Goal: Navigation & Orientation: Find specific page/section

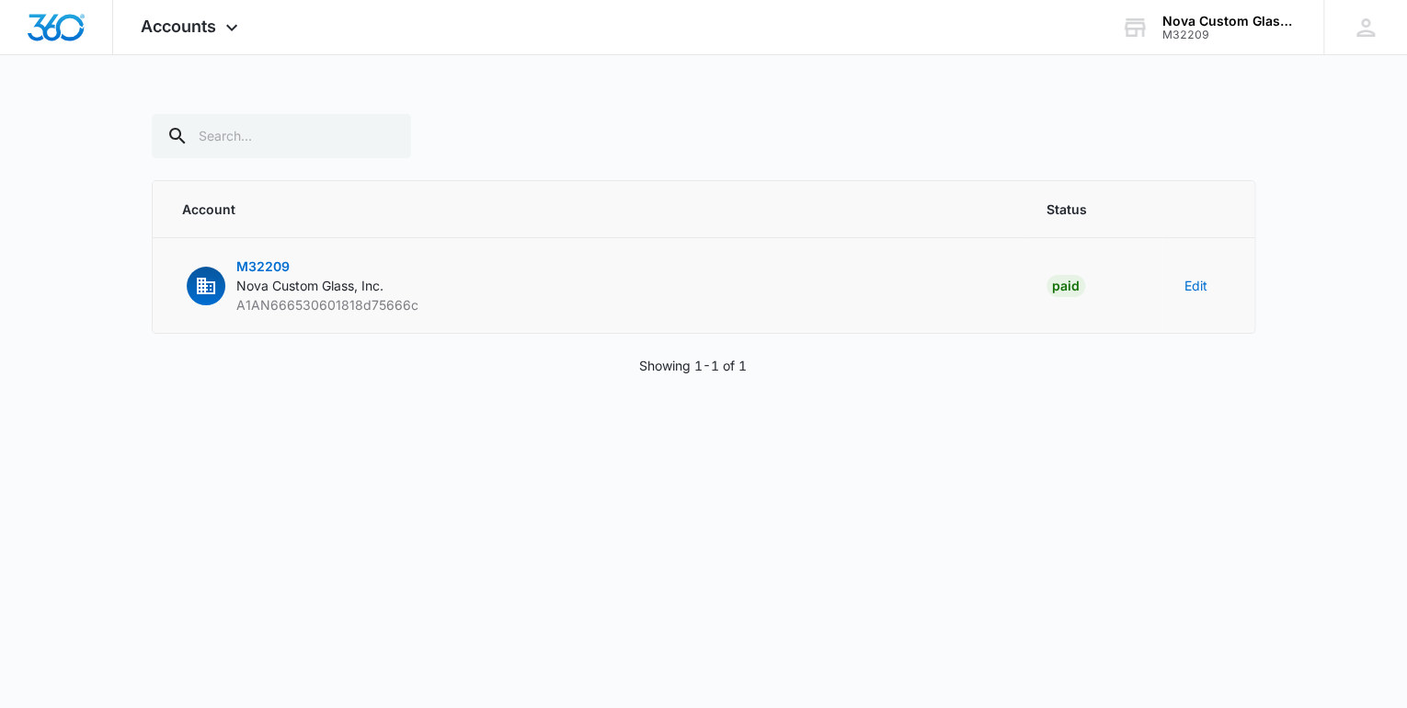
click at [304, 279] on span "Nova Custom Glass, Inc." at bounding box center [309, 286] width 147 height 16
click at [297, 298] on span "A1AN666530601818d75666c" at bounding box center [327, 305] width 182 height 16
click at [223, 289] on div "button" at bounding box center [206, 286] width 39 height 39
click at [619, 298] on td "M32209 Nova Custom Glass, Inc. A1AN666530601818d75666c" at bounding box center [589, 286] width 872 height 96
click at [276, 260] on span "M32209" at bounding box center [262, 266] width 53 height 16
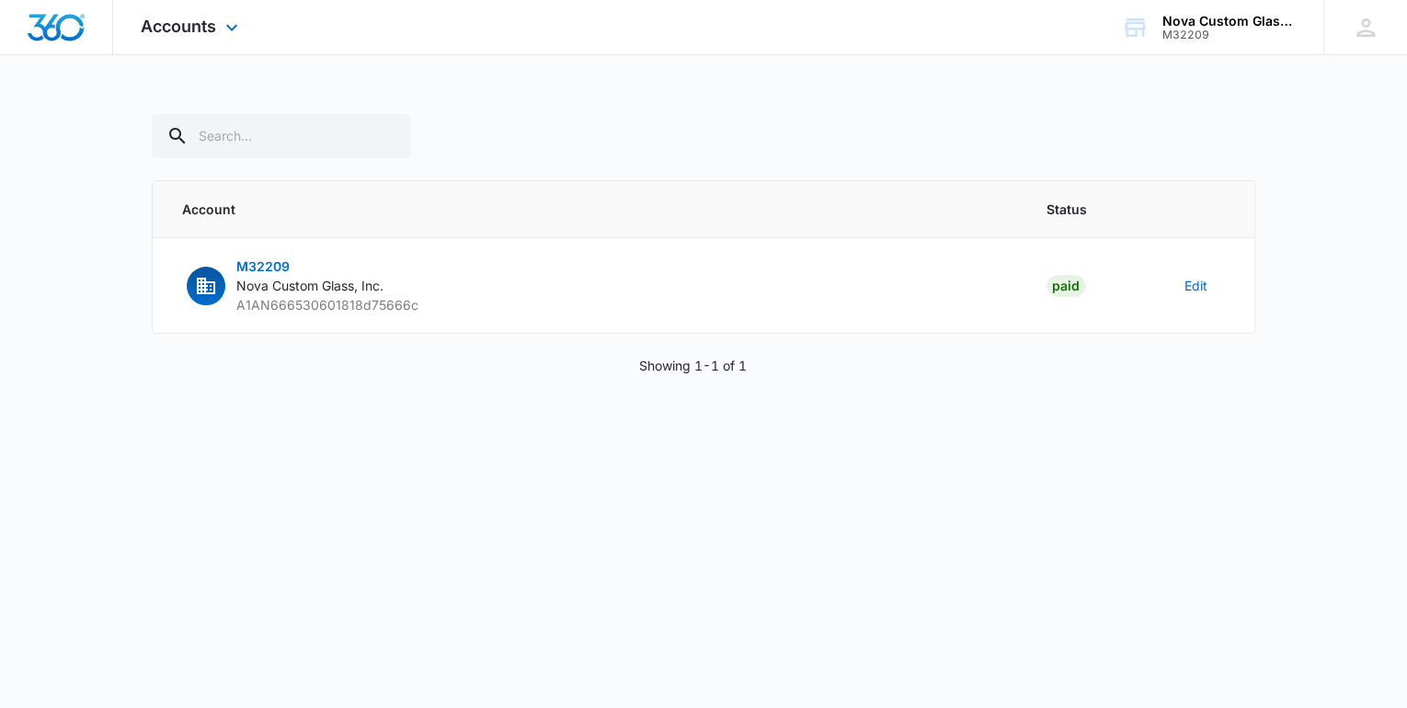
click at [168, 40] on div "Accounts Apps Reputation Websites Forms CRM Email Social Shop Payments POS Cont…" at bounding box center [191, 27] width 157 height 54
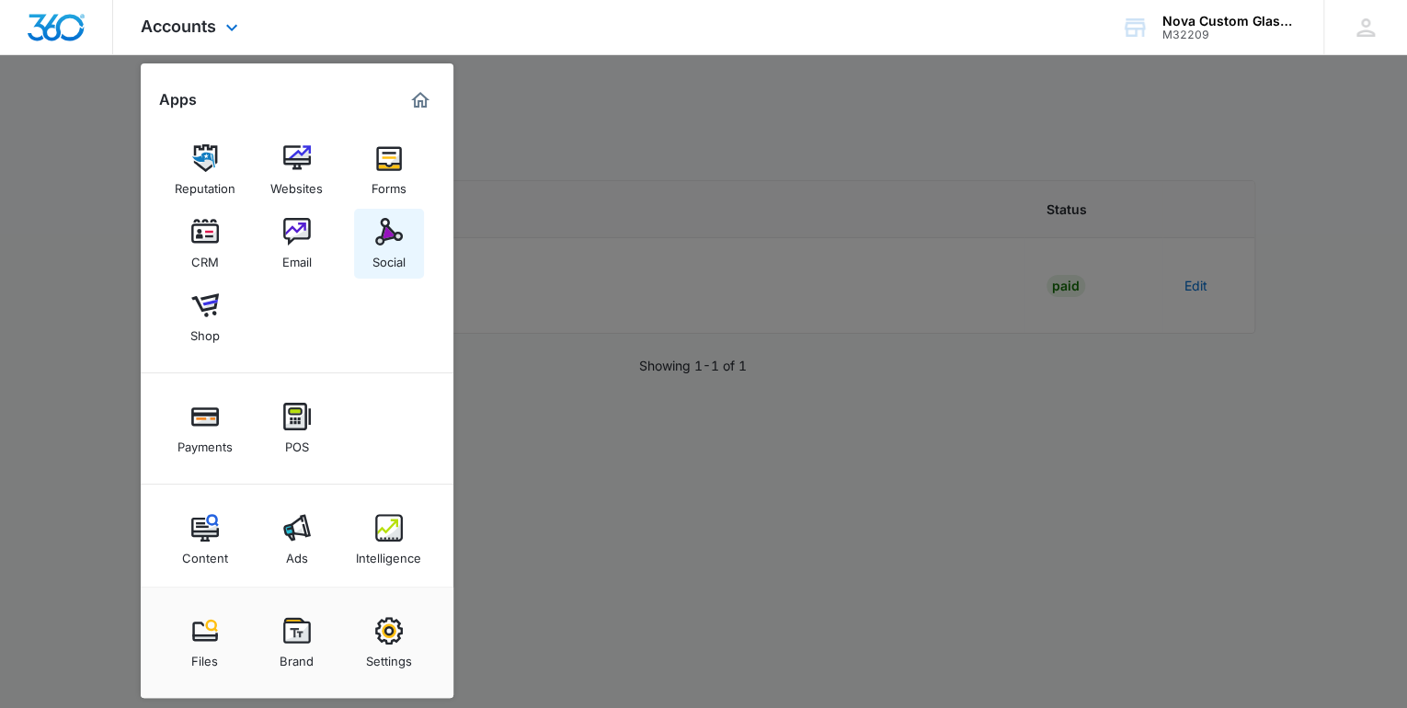
click at [376, 230] on img at bounding box center [389, 232] width 28 height 28
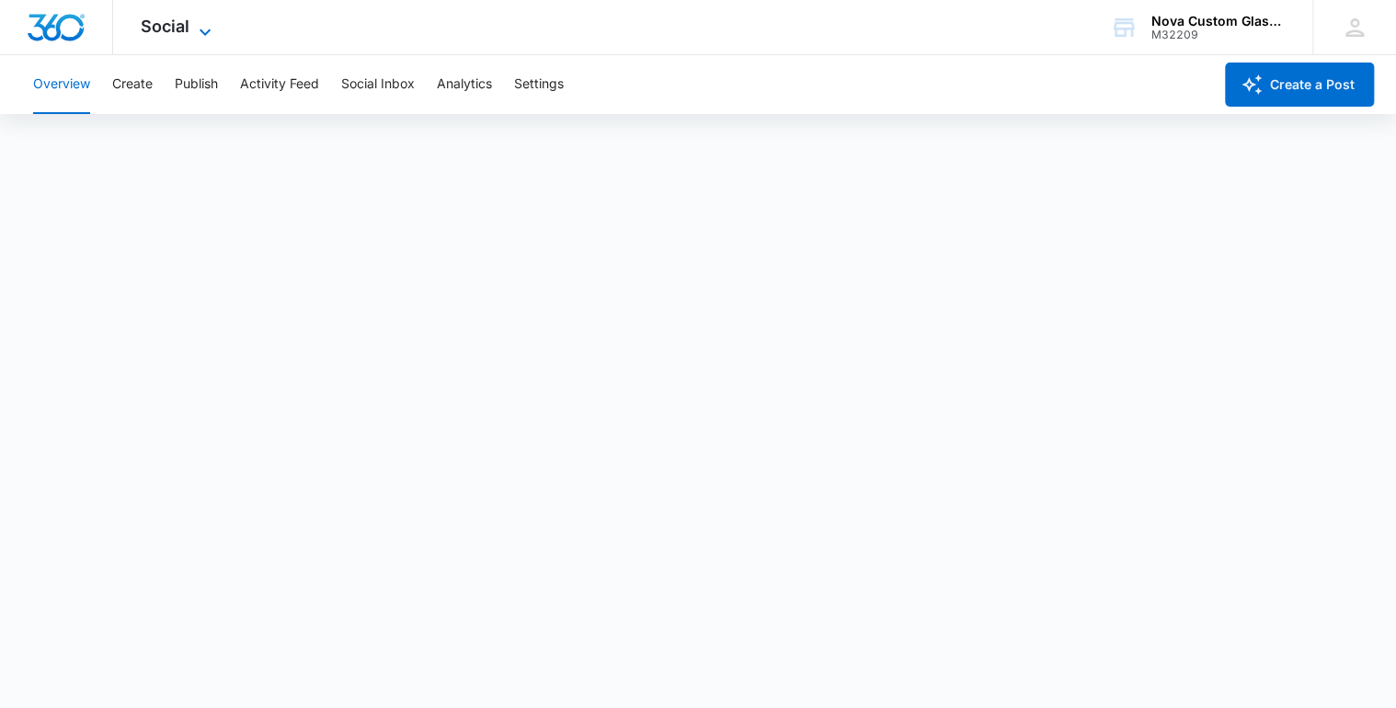
click at [188, 35] on span "Social" at bounding box center [165, 26] width 49 height 19
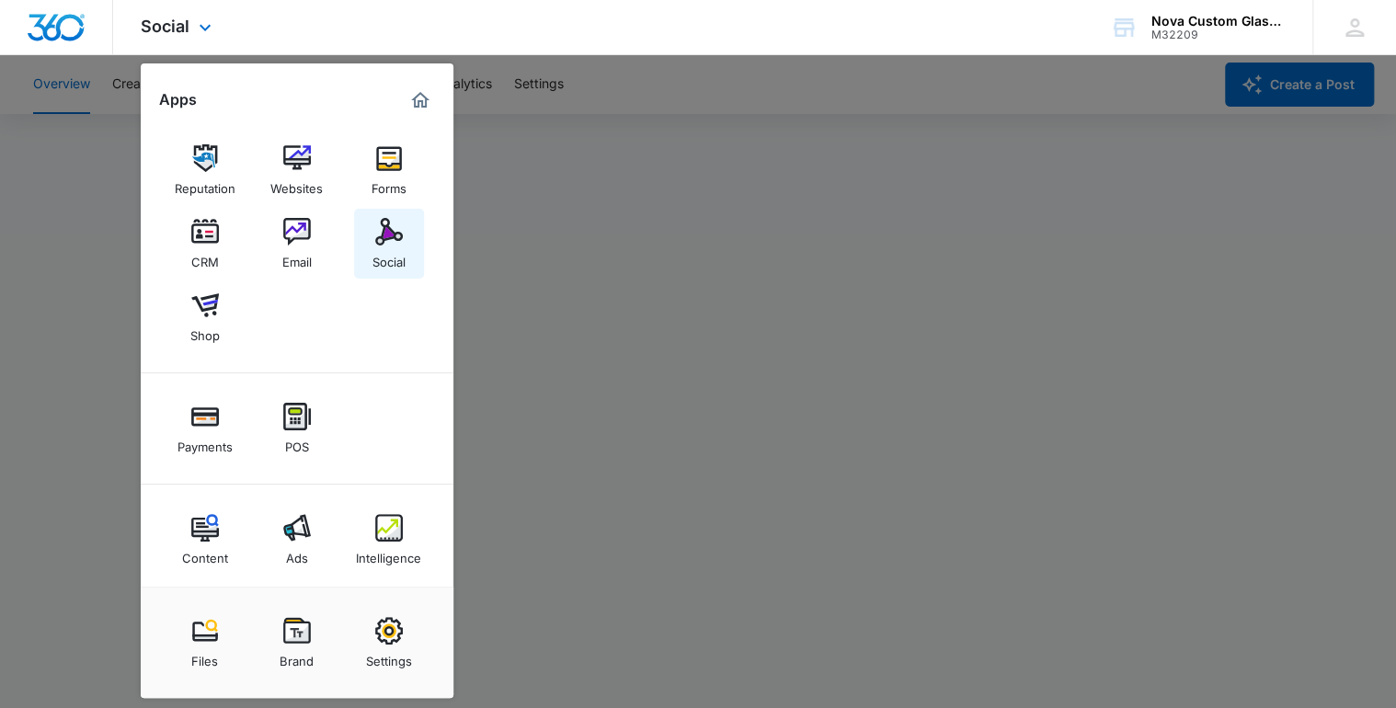
click at [389, 249] on div "Social" at bounding box center [388, 258] width 33 height 24
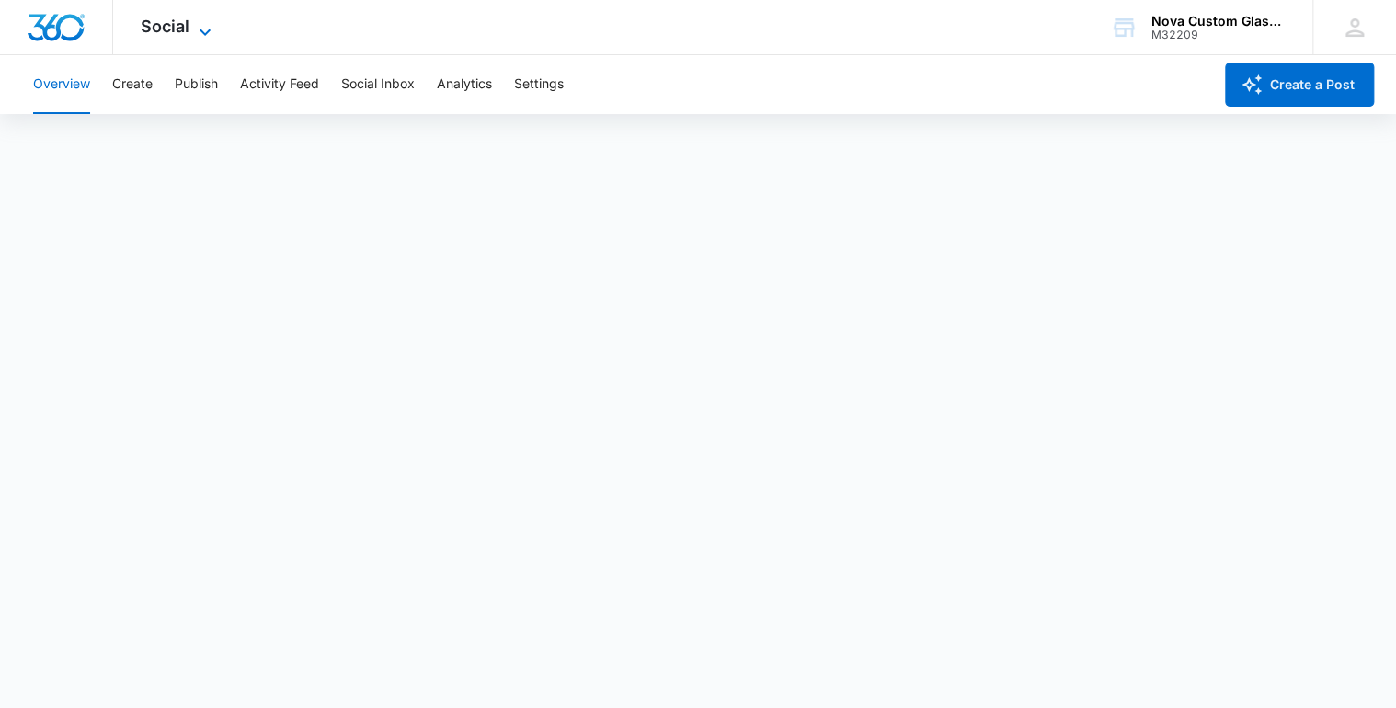
click at [181, 28] on span "Social" at bounding box center [165, 26] width 49 height 19
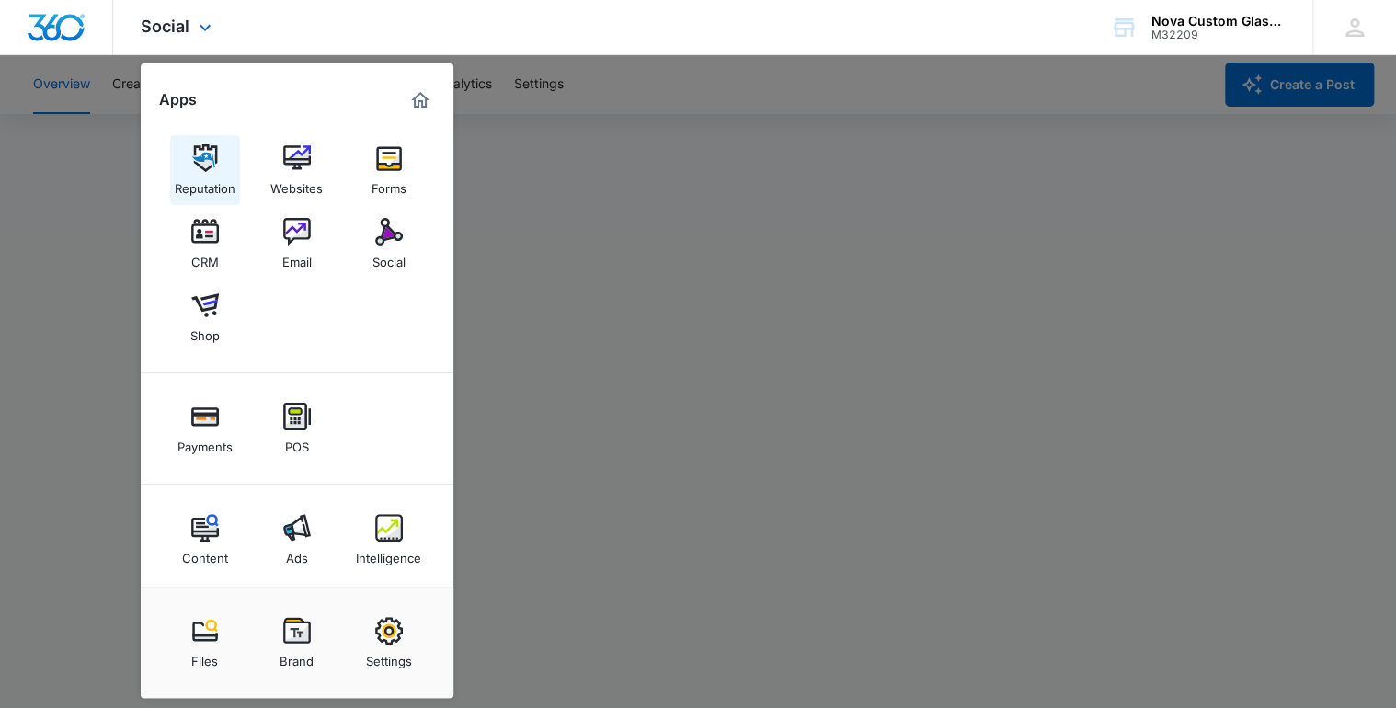
click at [200, 166] on img at bounding box center [205, 158] width 28 height 28
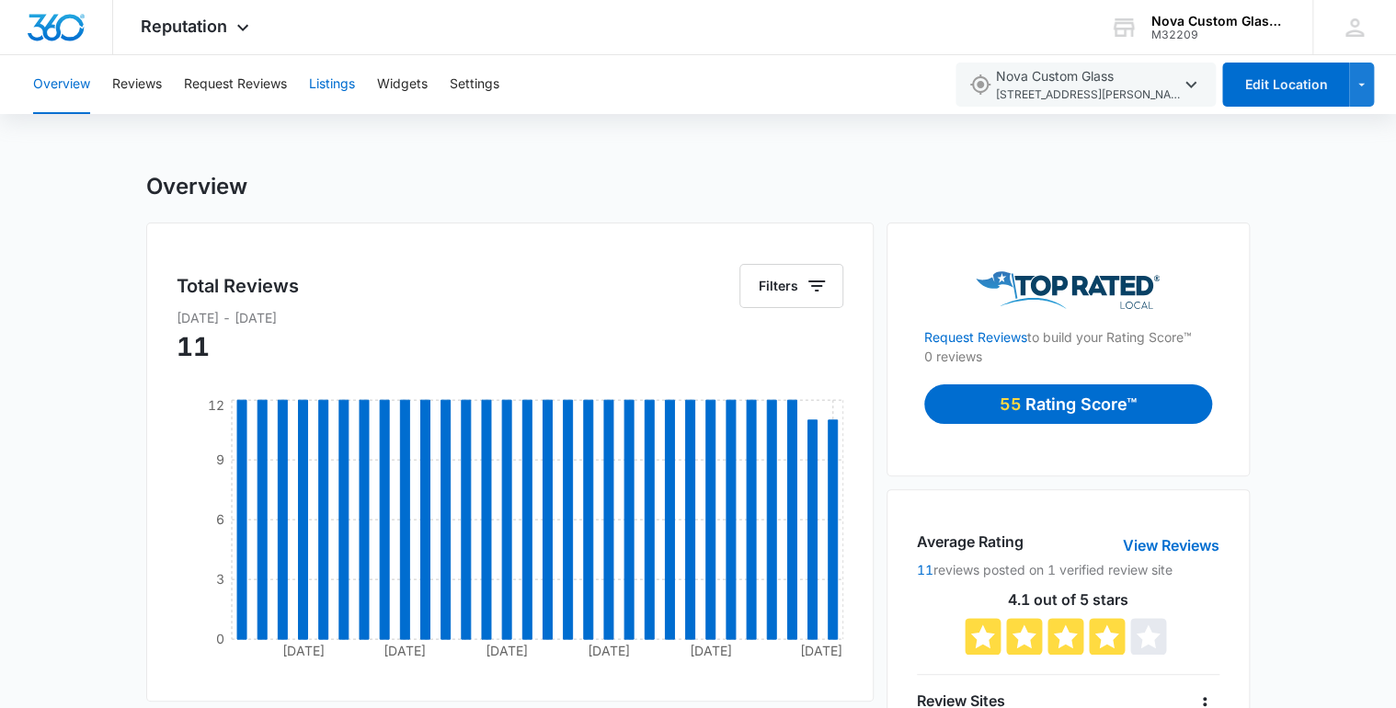
click at [337, 87] on button "Listings" at bounding box center [332, 84] width 46 height 59
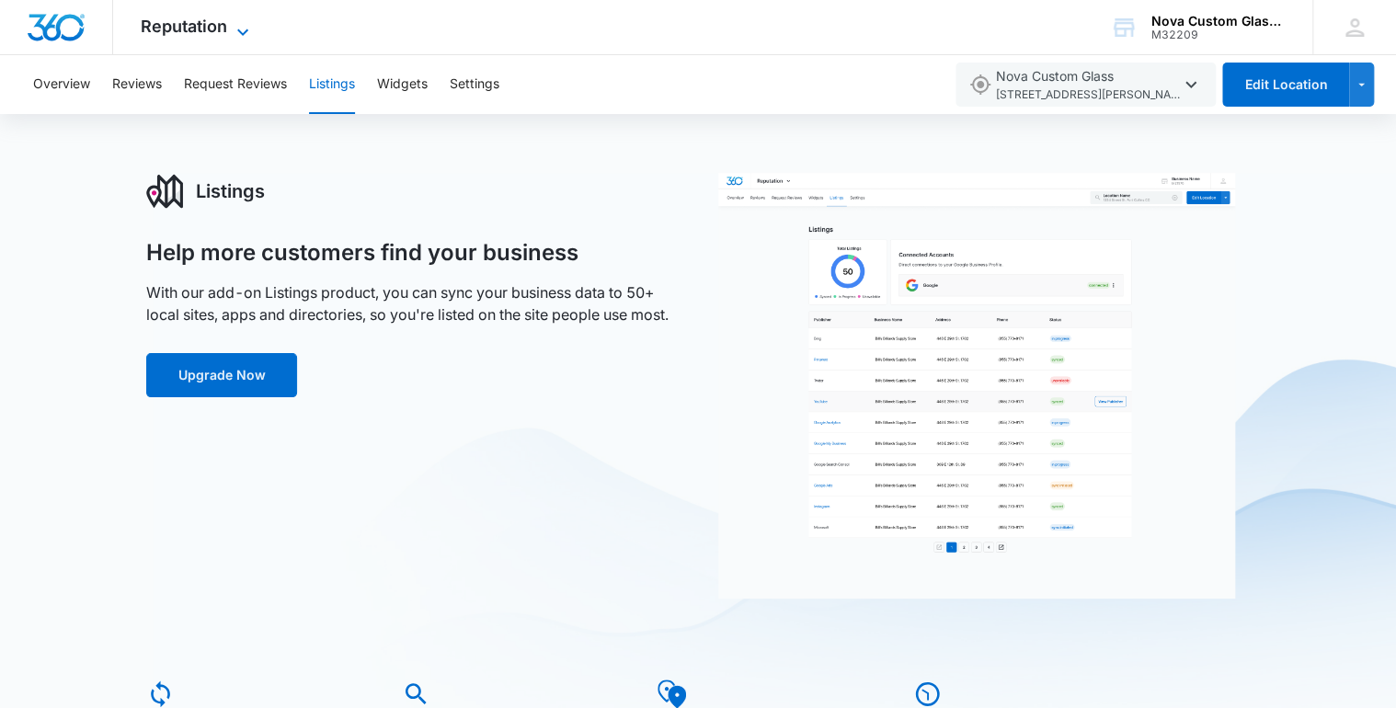
click at [173, 27] on span "Reputation" at bounding box center [184, 26] width 86 height 19
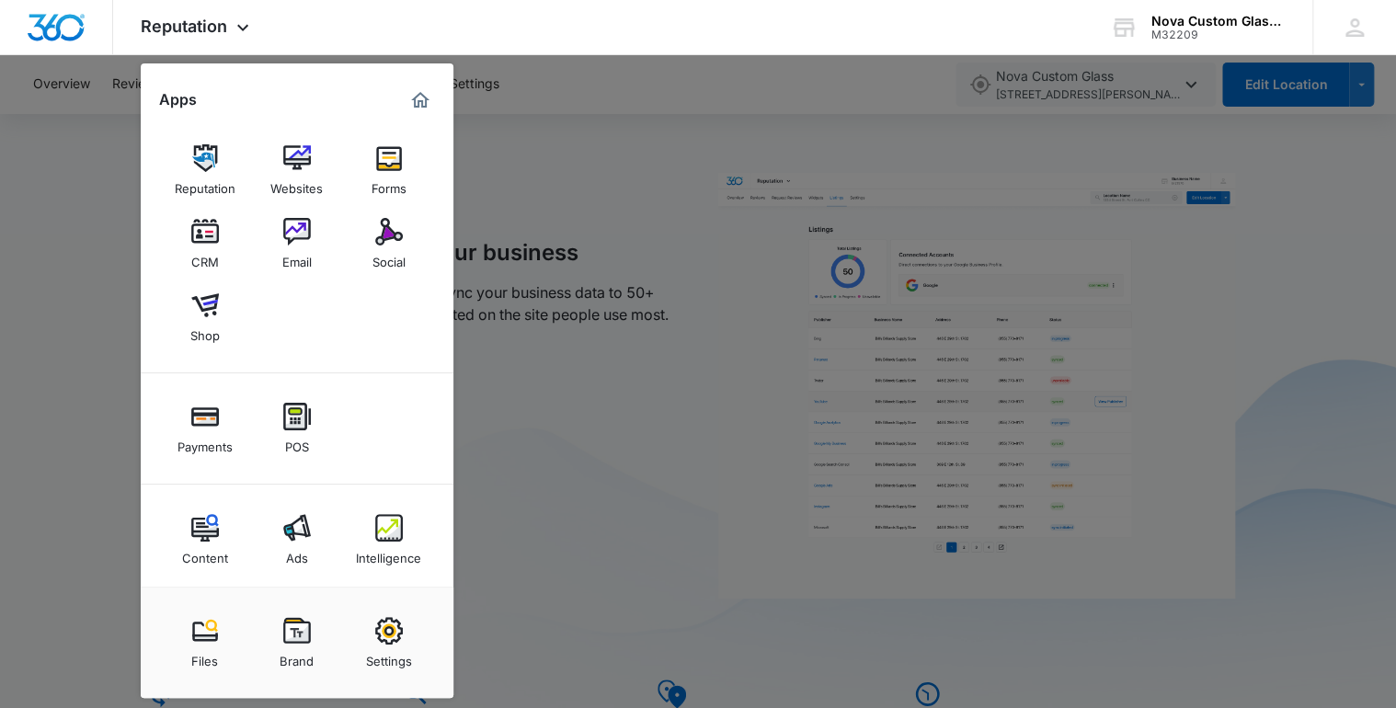
click at [205, 246] on div "CRM" at bounding box center [205, 258] width 28 height 24
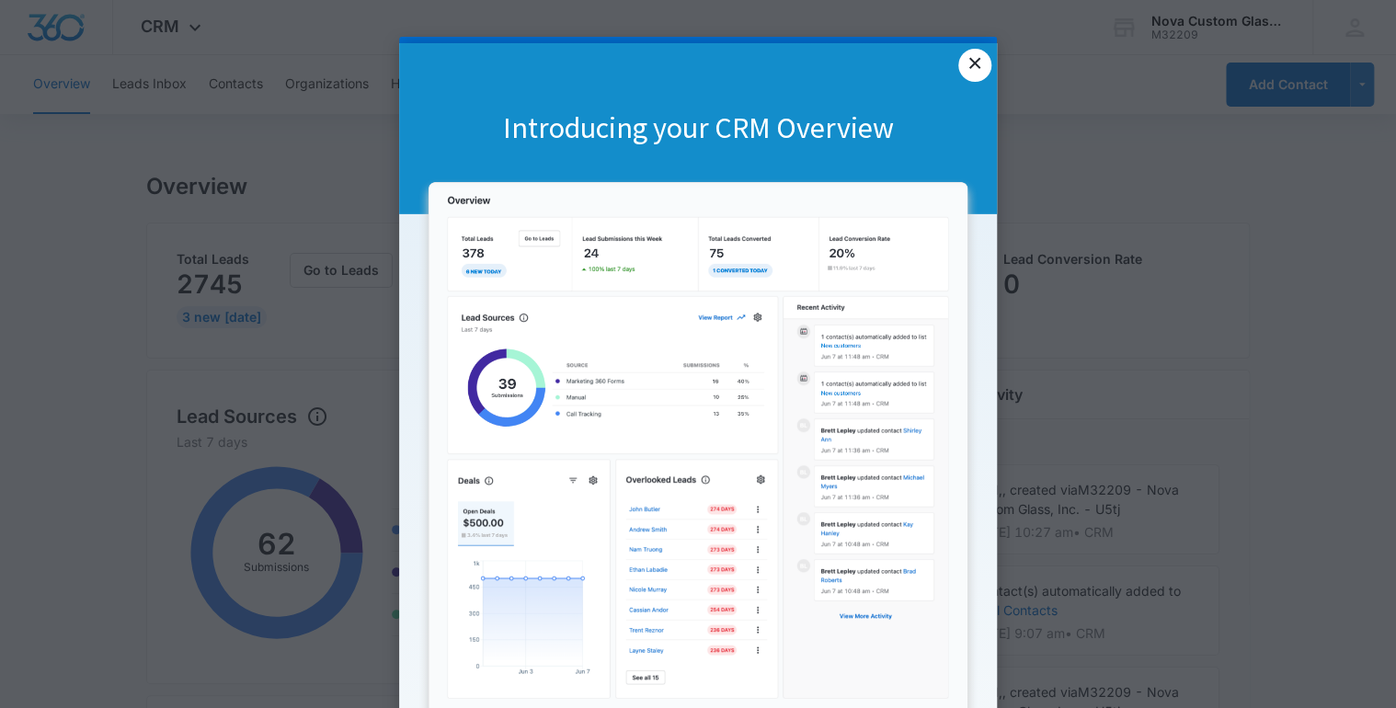
click at [958, 55] on link "×" at bounding box center [974, 65] width 33 height 33
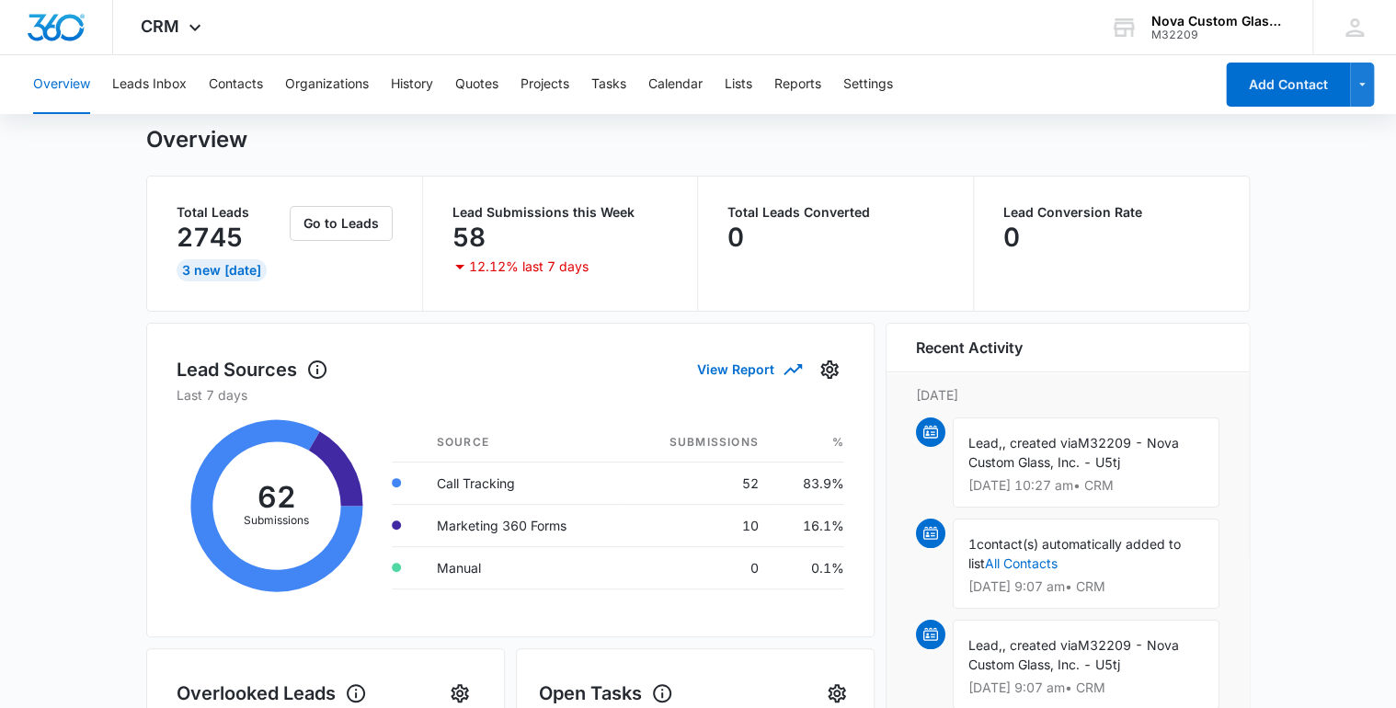
scroll to position [74, 0]
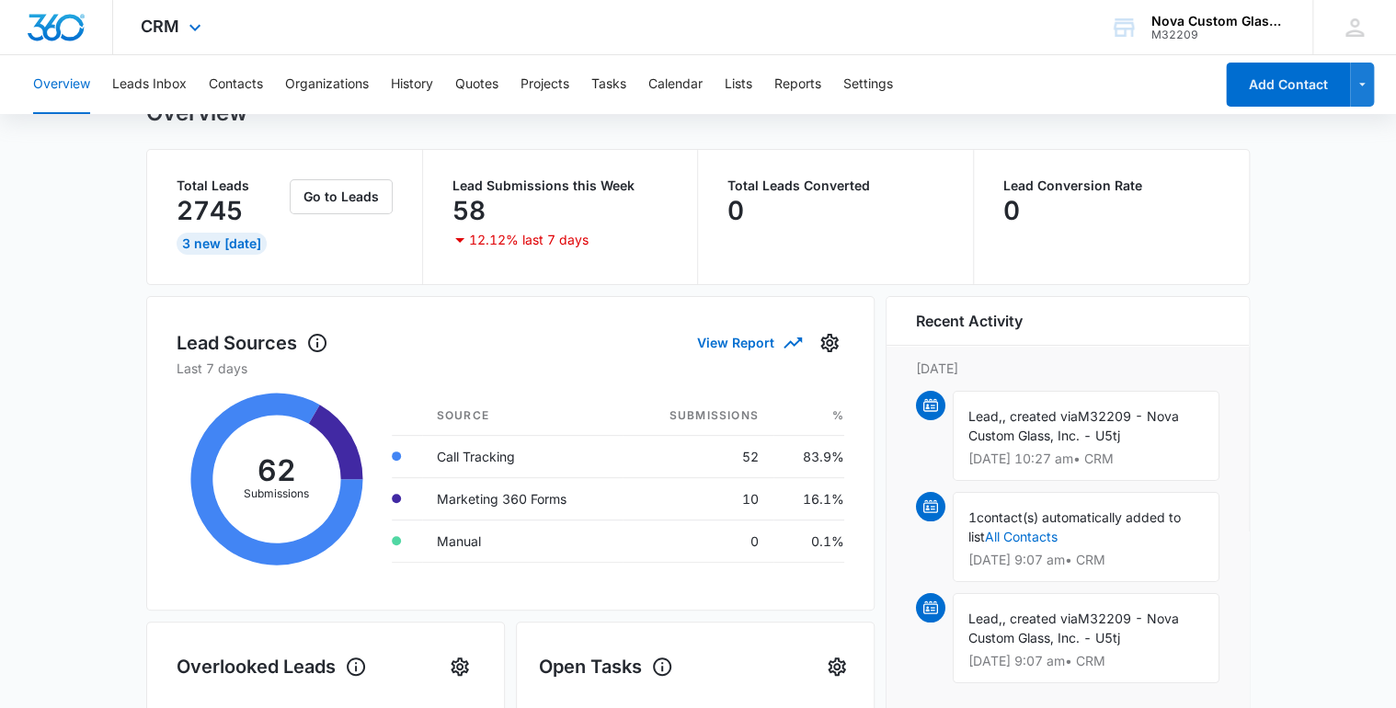
click at [147, 12] on div "CRM Apps Reputation Websites Forms CRM Email Social Shop Payments POS Content A…" at bounding box center [173, 27] width 120 height 54
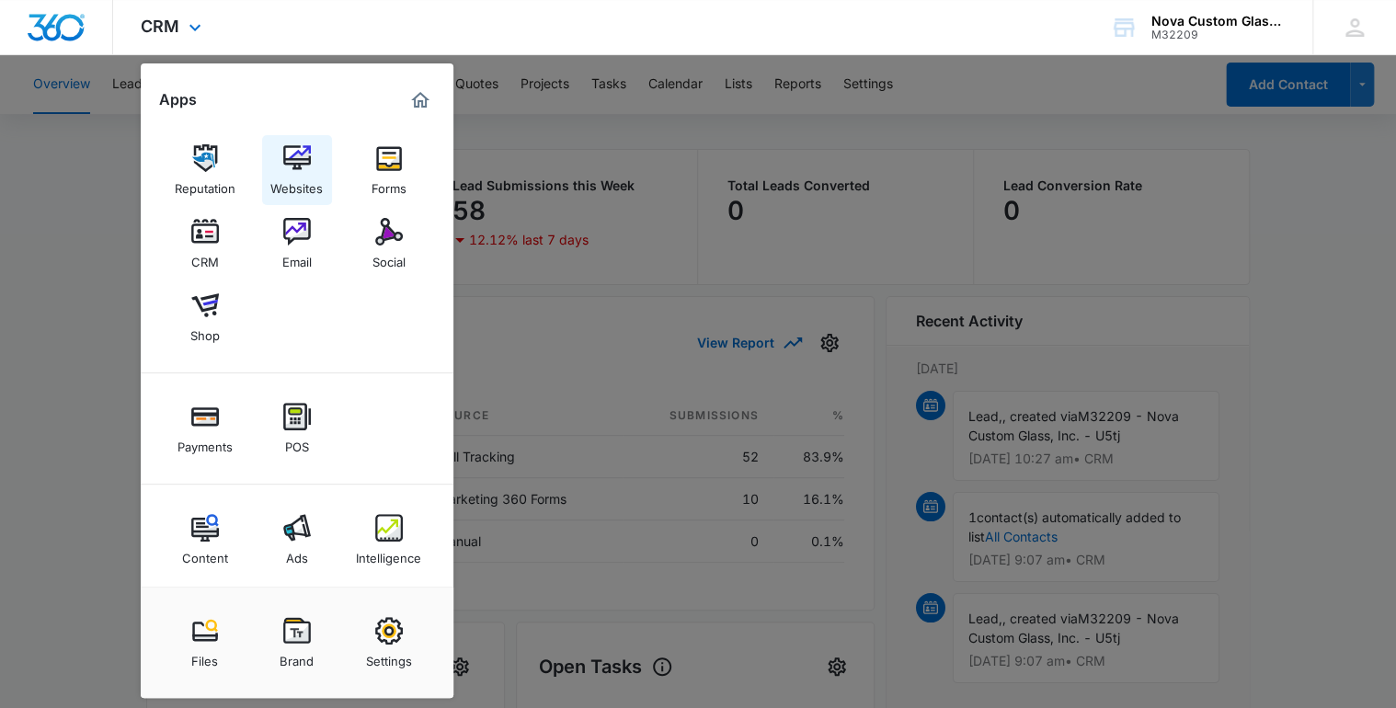
click at [285, 176] on div "Websites" at bounding box center [296, 184] width 52 height 24
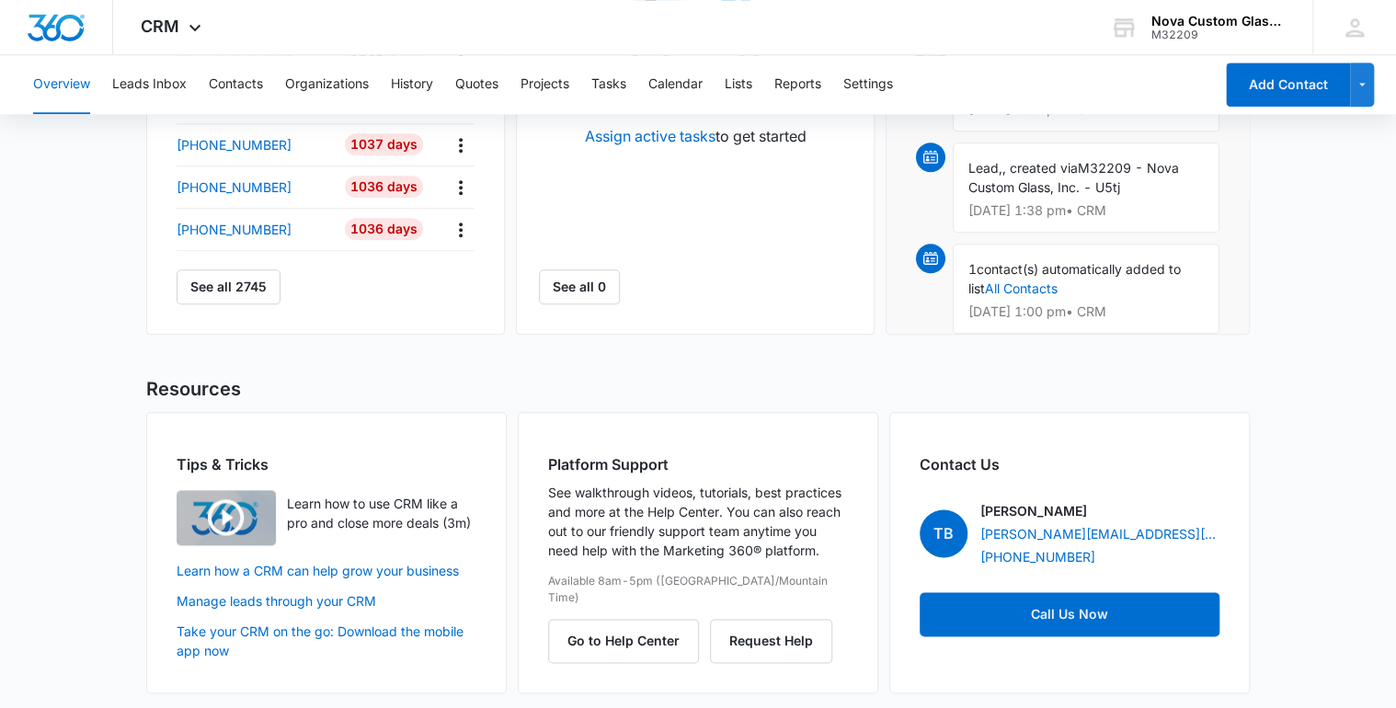
scroll to position [875, 0]
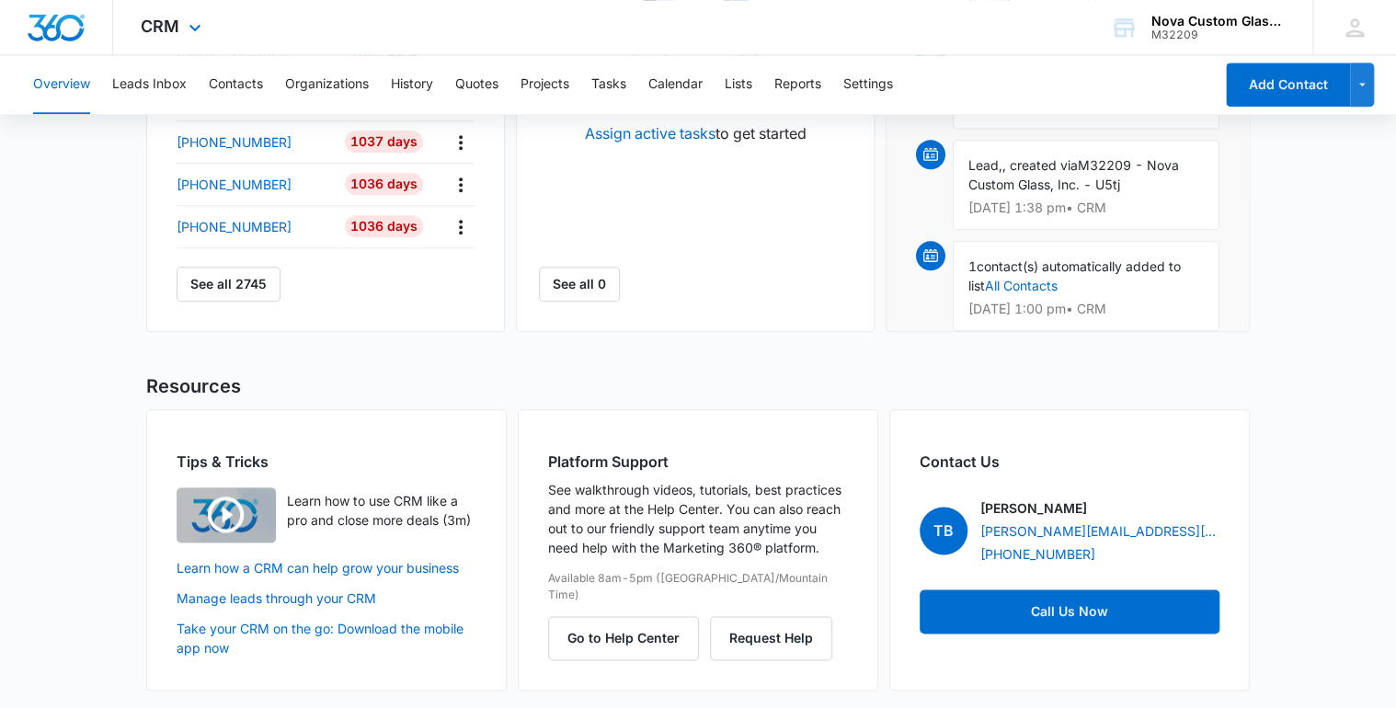
click at [147, 15] on div "CRM Apps Reputation Websites Forms CRM Email Social Shop Payments POS Content A…" at bounding box center [173, 27] width 120 height 54
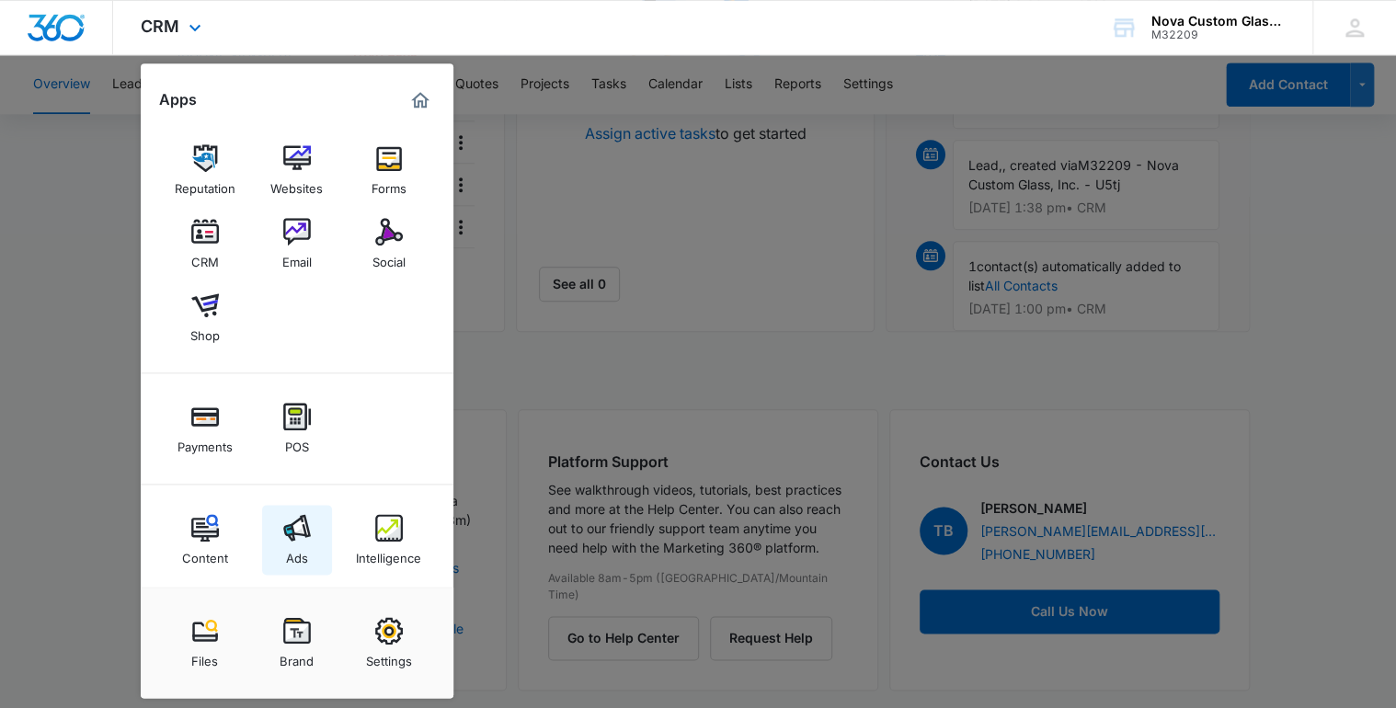
click at [300, 527] on img at bounding box center [297, 528] width 28 height 28
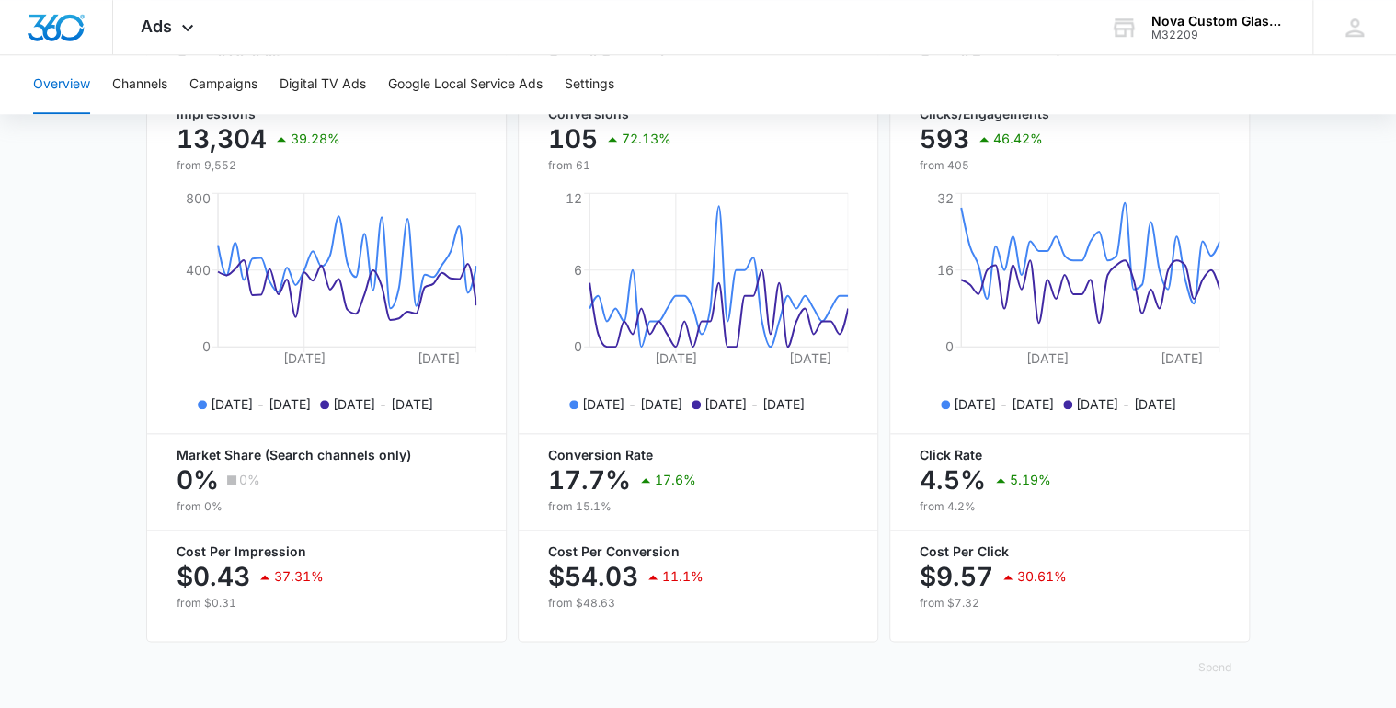
scroll to position [794, 0]
